Goal: Task Accomplishment & Management: Use online tool/utility

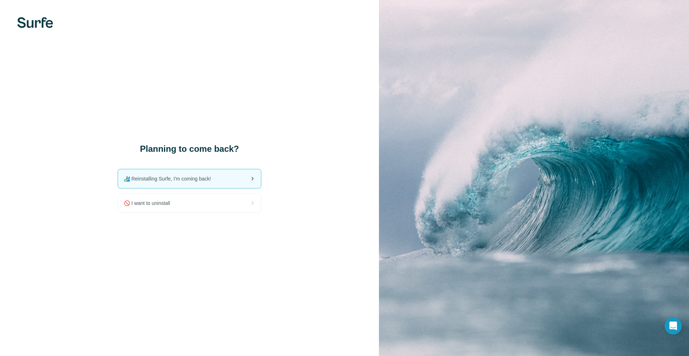
click at [240, 178] on div "🏄🏻‍♂️ Reinstalling Surfe, I'm coming back!" at bounding box center [189, 178] width 143 height 19
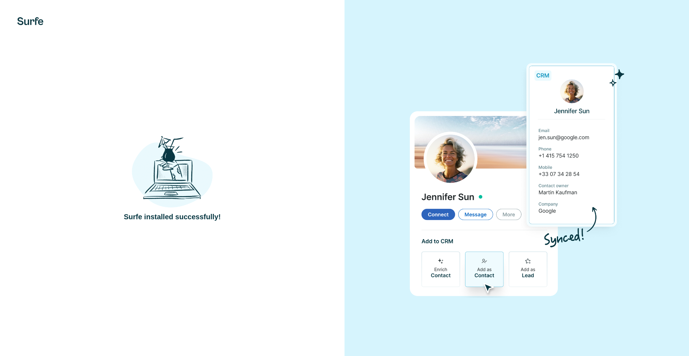
click at [270, 156] on div "Surfe installed successfully!" at bounding box center [172, 178] width 316 height 88
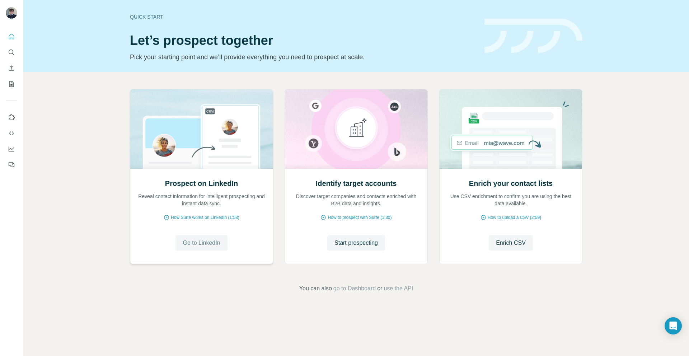
click at [216, 239] on span "Go to LinkedIn" at bounding box center [201, 243] width 37 height 9
